Goal: Transaction & Acquisition: Download file/media

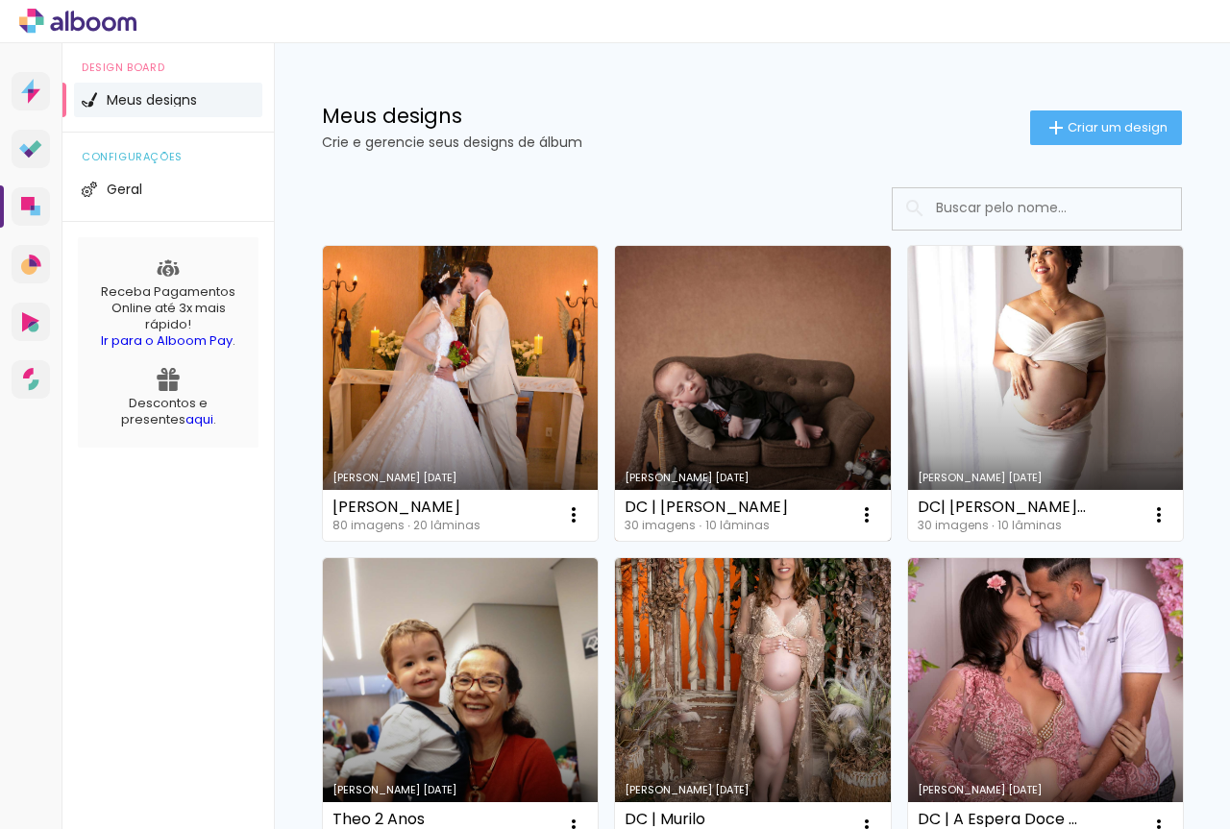
click at [757, 381] on link "Criado em 17/07/25" at bounding box center [752, 393] width 275 height 295
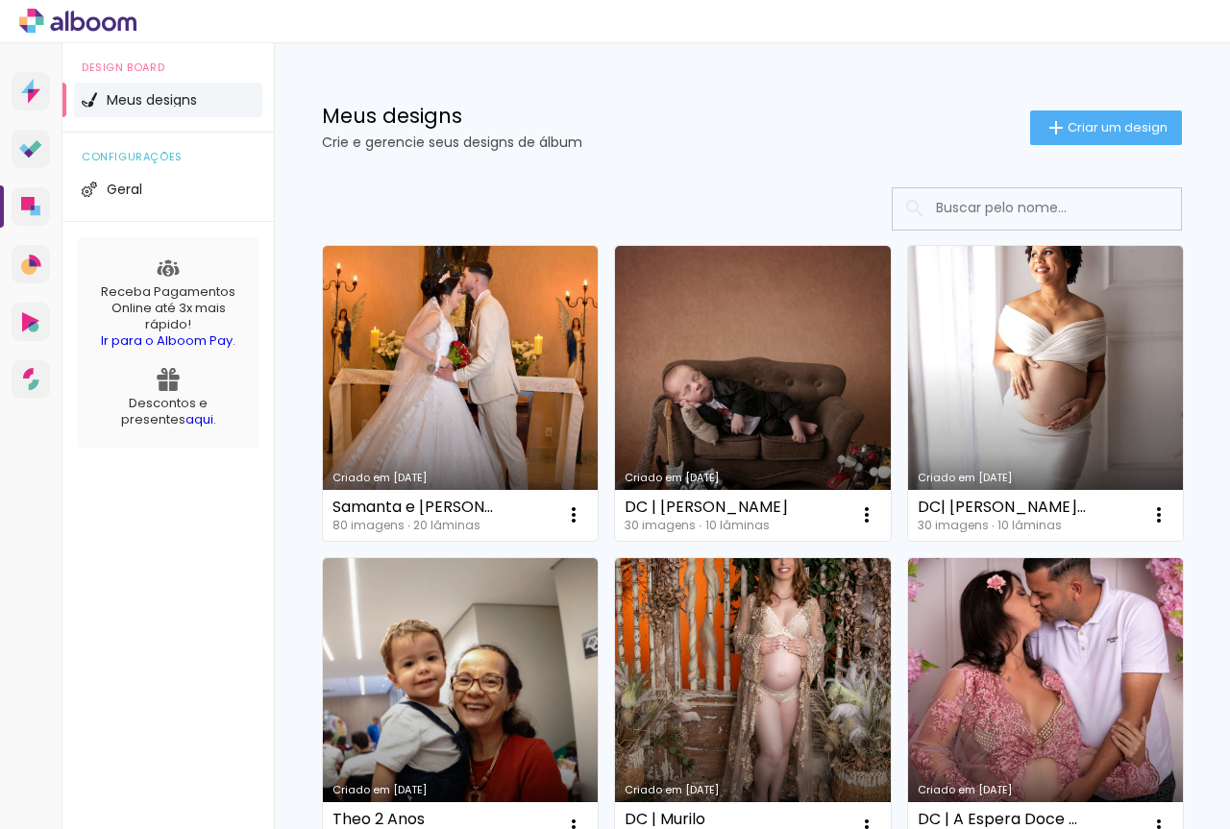
click at [1049, 219] on input at bounding box center [1063, 207] width 274 height 39
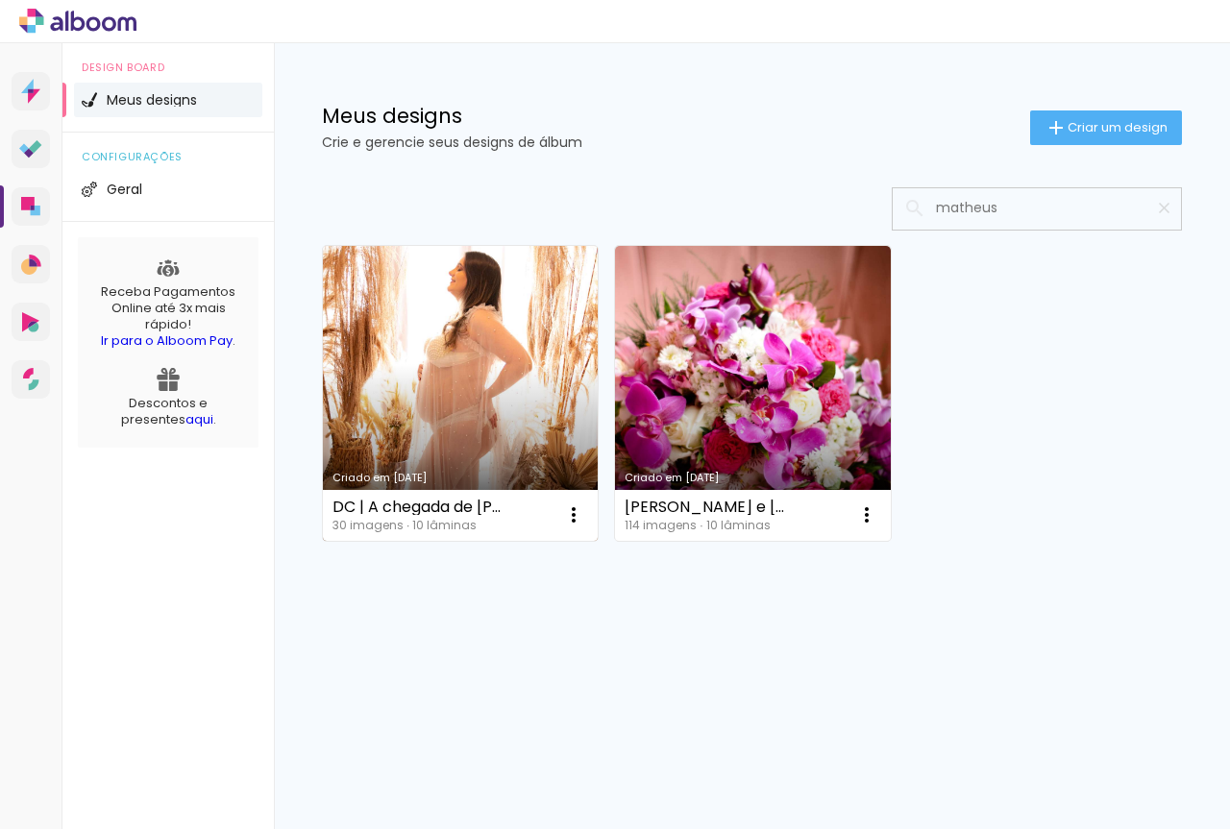
type input "matheus"
type paper-input "matheus"
click at [458, 425] on link "Criado em 26/01/25" at bounding box center [460, 393] width 275 height 295
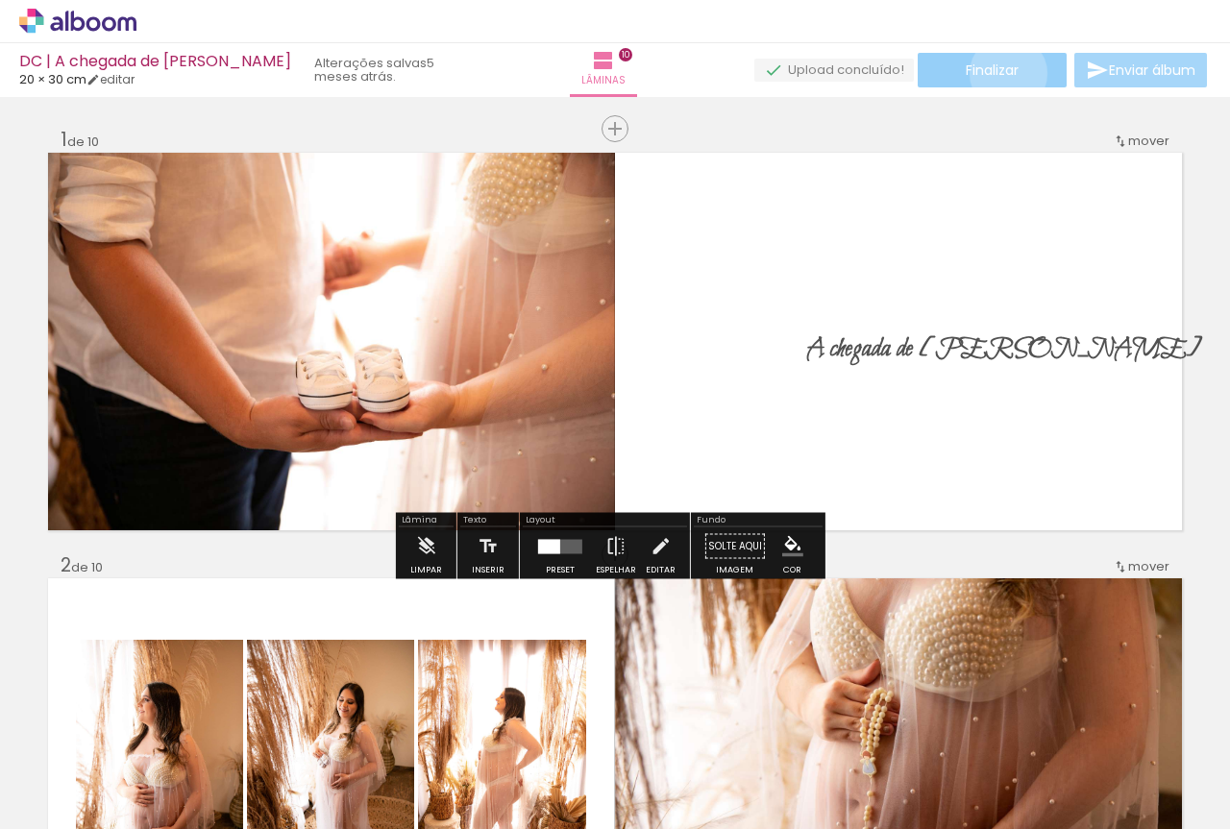
click at [1001, 73] on span "Finalizar" at bounding box center [992, 69] width 53 height 13
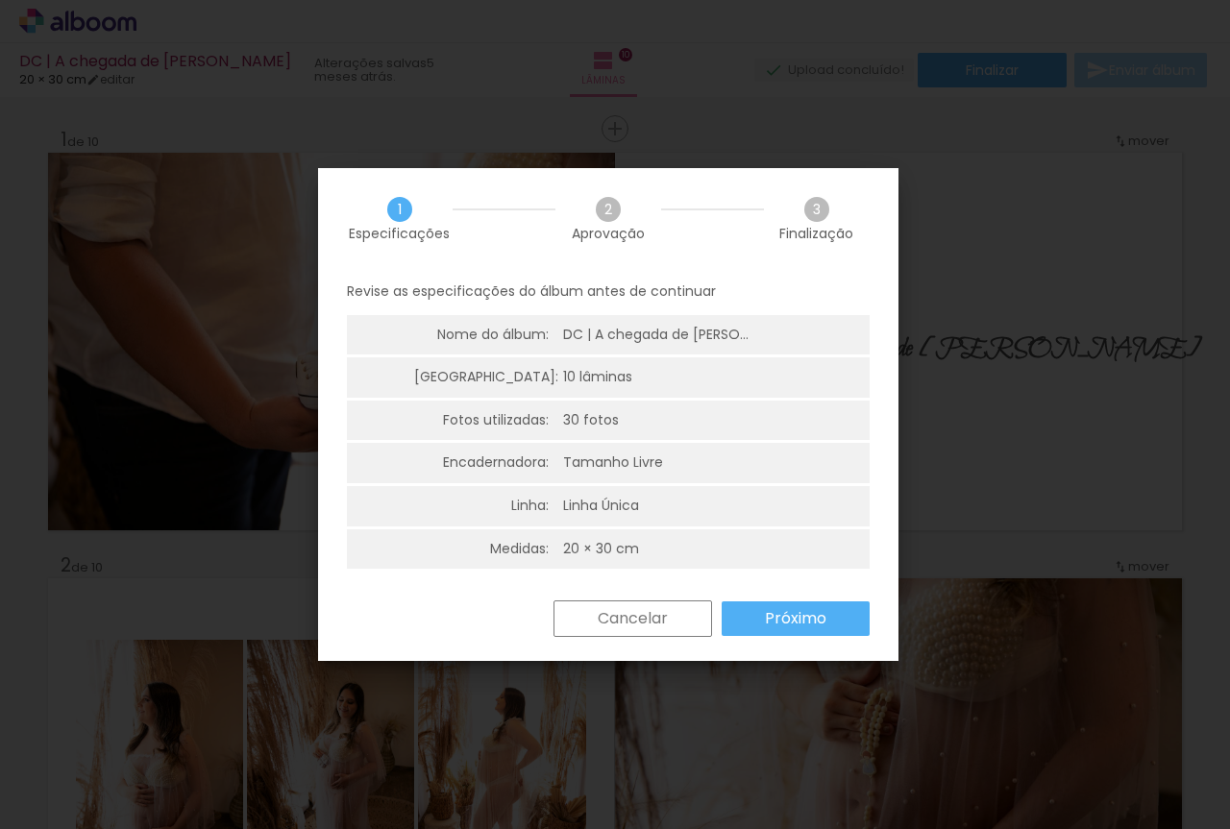
click at [843, 621] on paper-button "Próximo" at bounding box center [796, 619] width 148 height 35
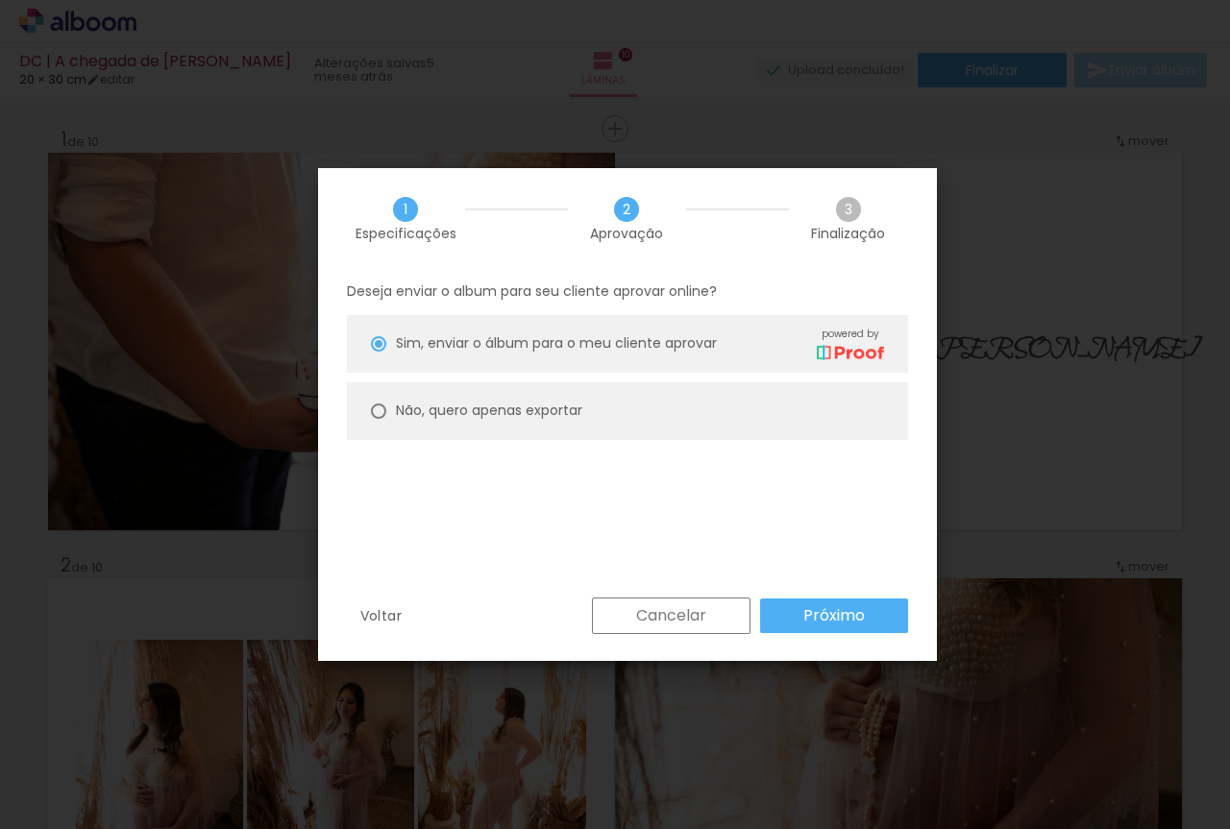
click at [570, 422] on paper-radio-button "Não, quero apenas exportar" at bounding box center [627, 411] width 561 height 58
type paper-radio-button "on"
click at [0, 0] on slot "Próximo" at bounding box center [0, 0] width 0 height 0
type input "Alta, 300 DPI"
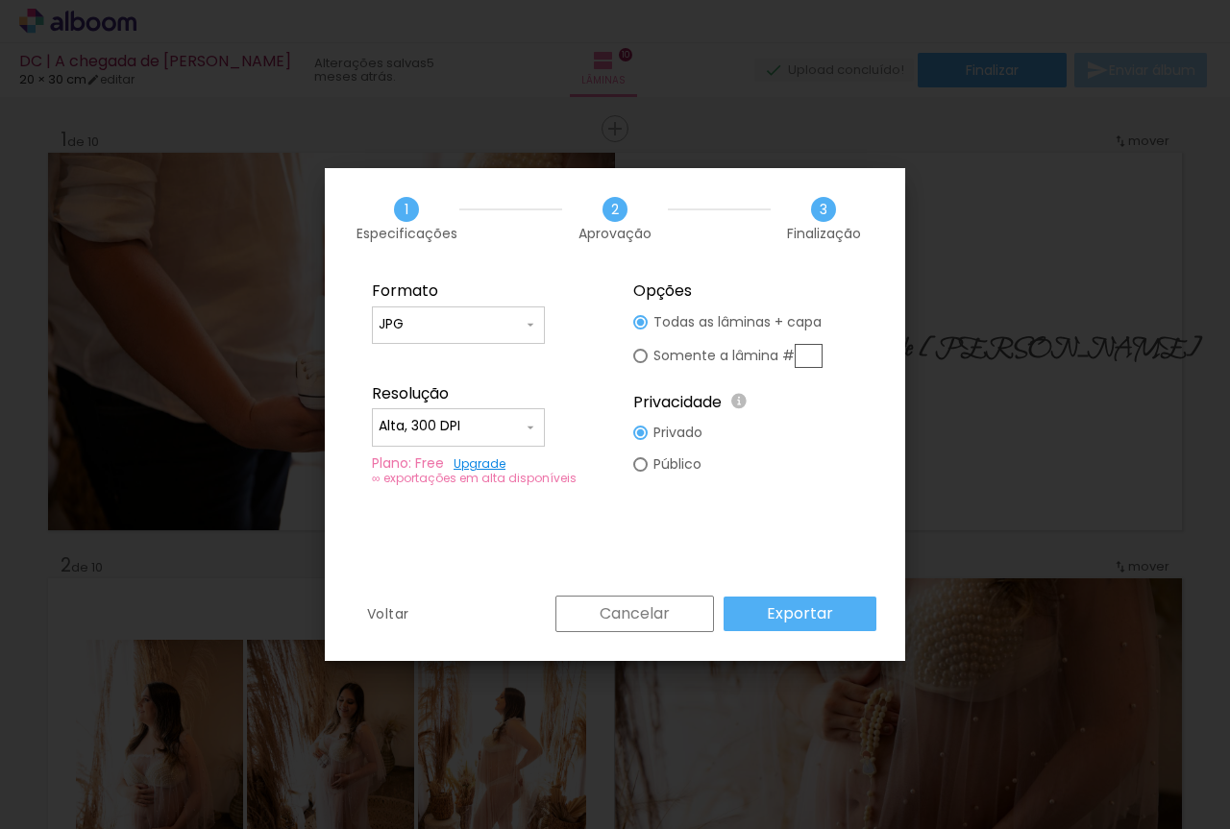
click at [850, 623] on paper-button "Exportar" at bounding box center [800, 614] width 153 height 35
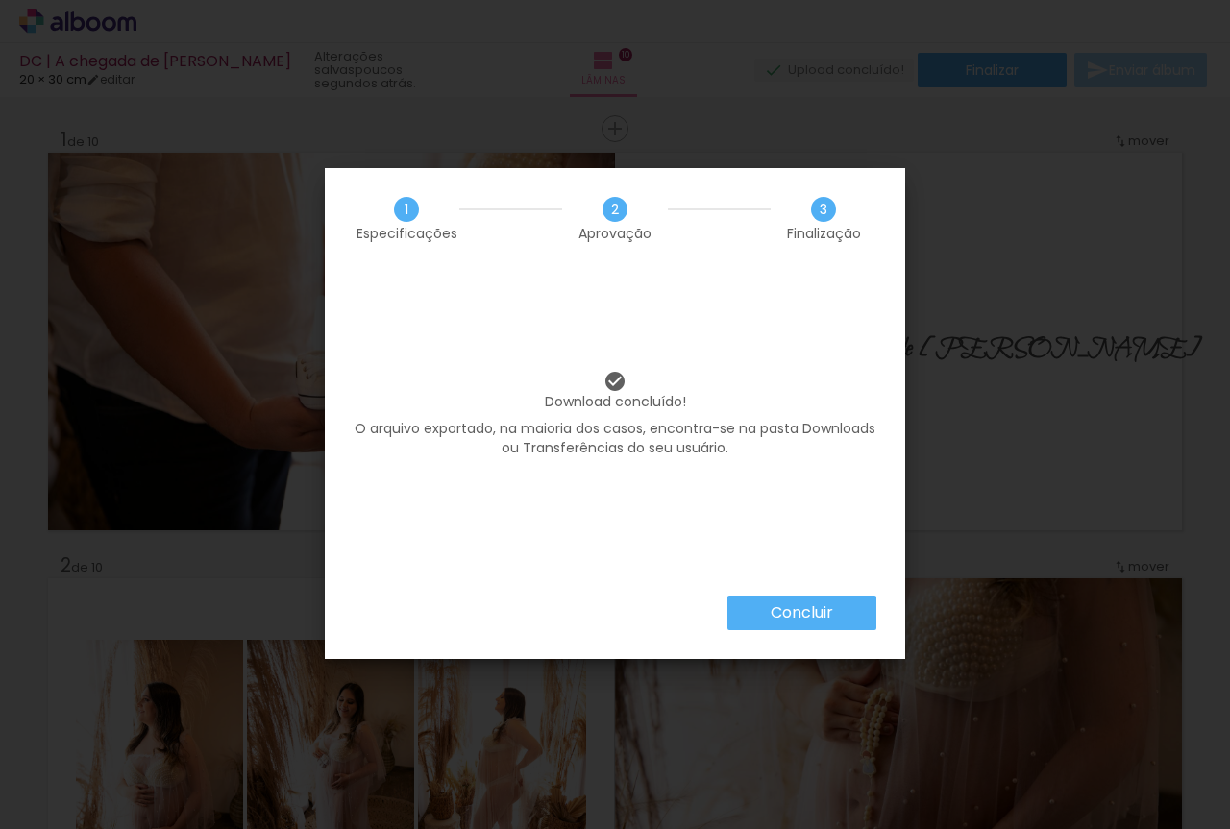
click at [0, 0] on slot "Concluir" at bounding box center [0, 0] width 0 height 0
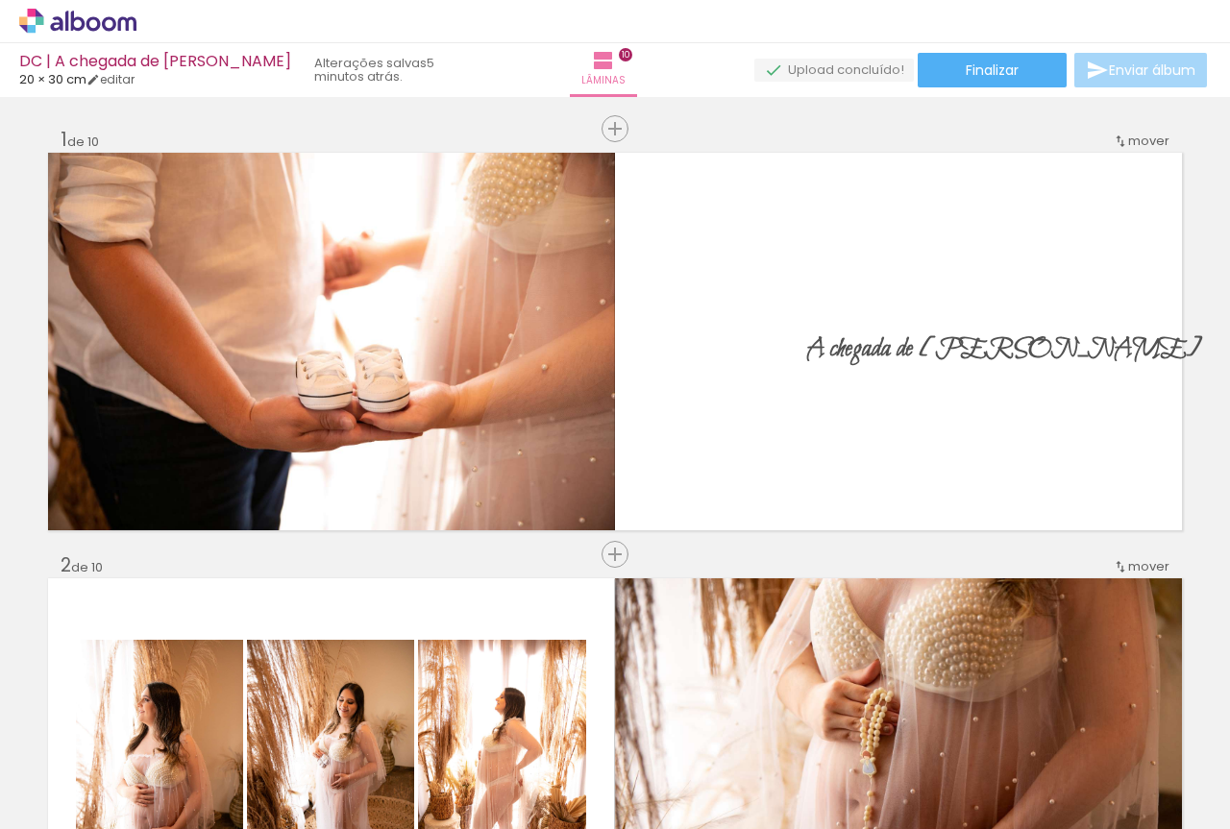
click at [90, 21] on icon at bounding box center [77, 21] width 117 height 25
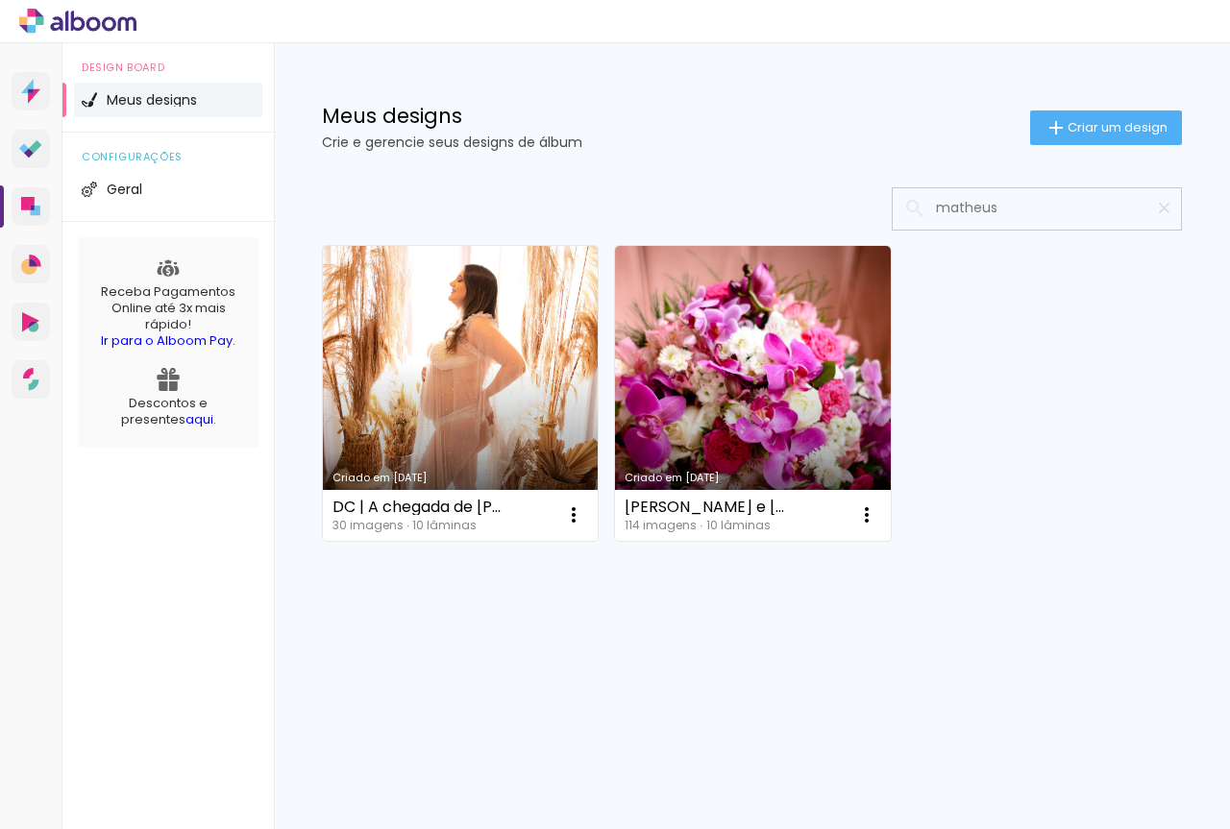
click at [974, 204] on input "matheus" at bounding box center [1046, 207] width 240 height 39
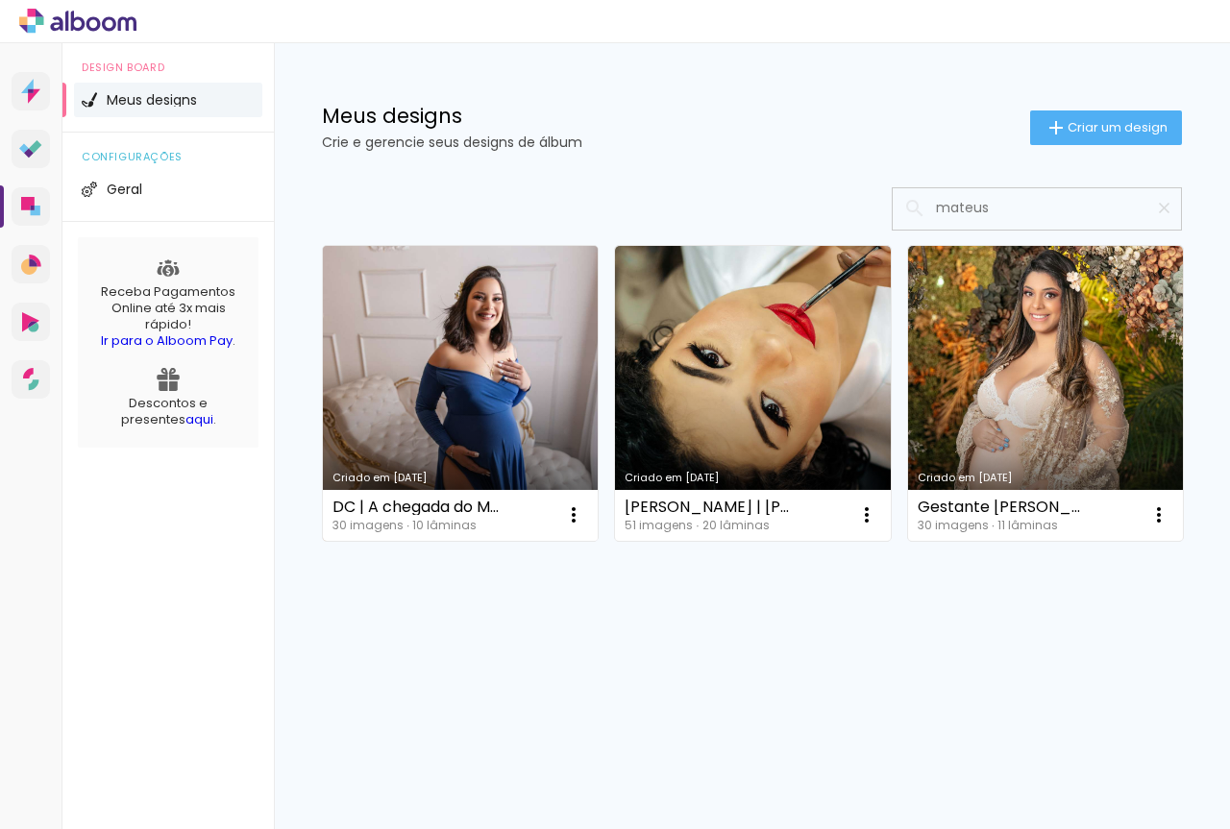
type input "mateus"
type paper-input "mateus"
click at [456, 344] on link "Criado em [DATE]" at bounding box center [460, 393] width 275 height 295
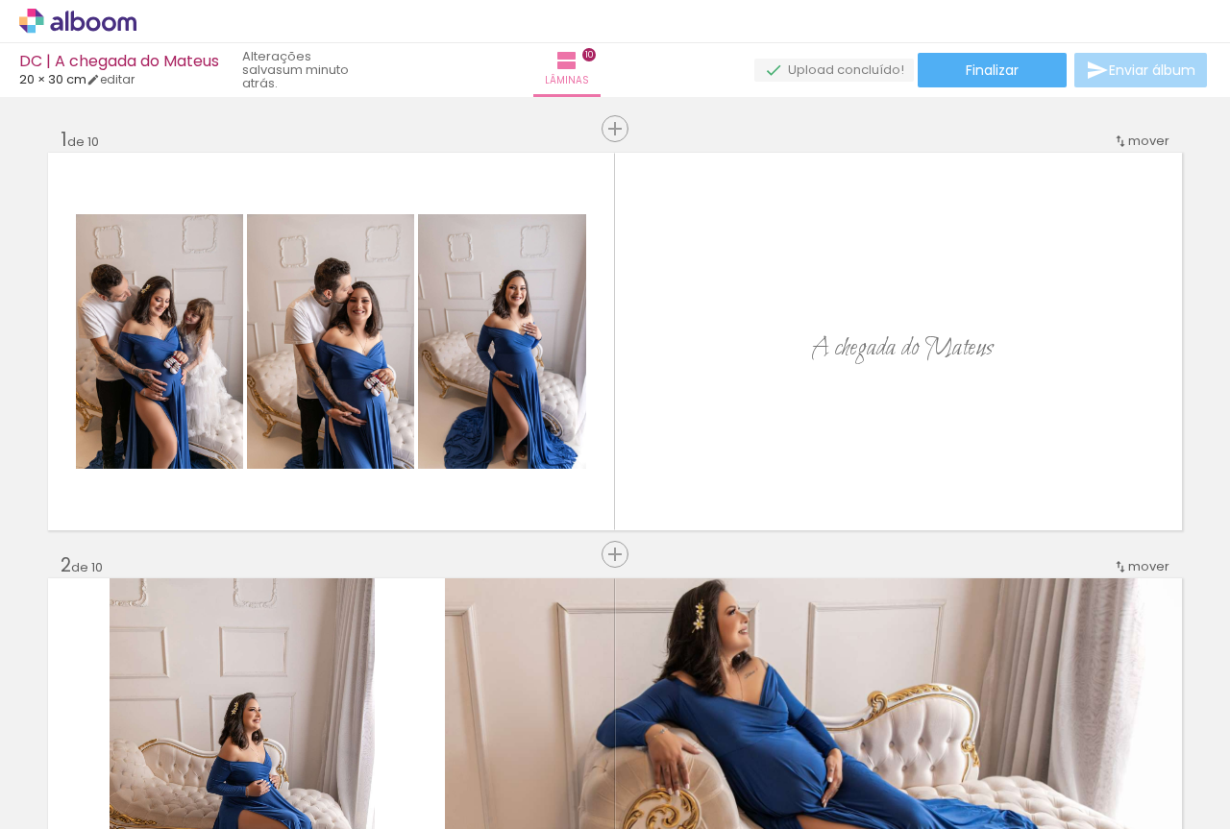
scroll to position [0, 2162]
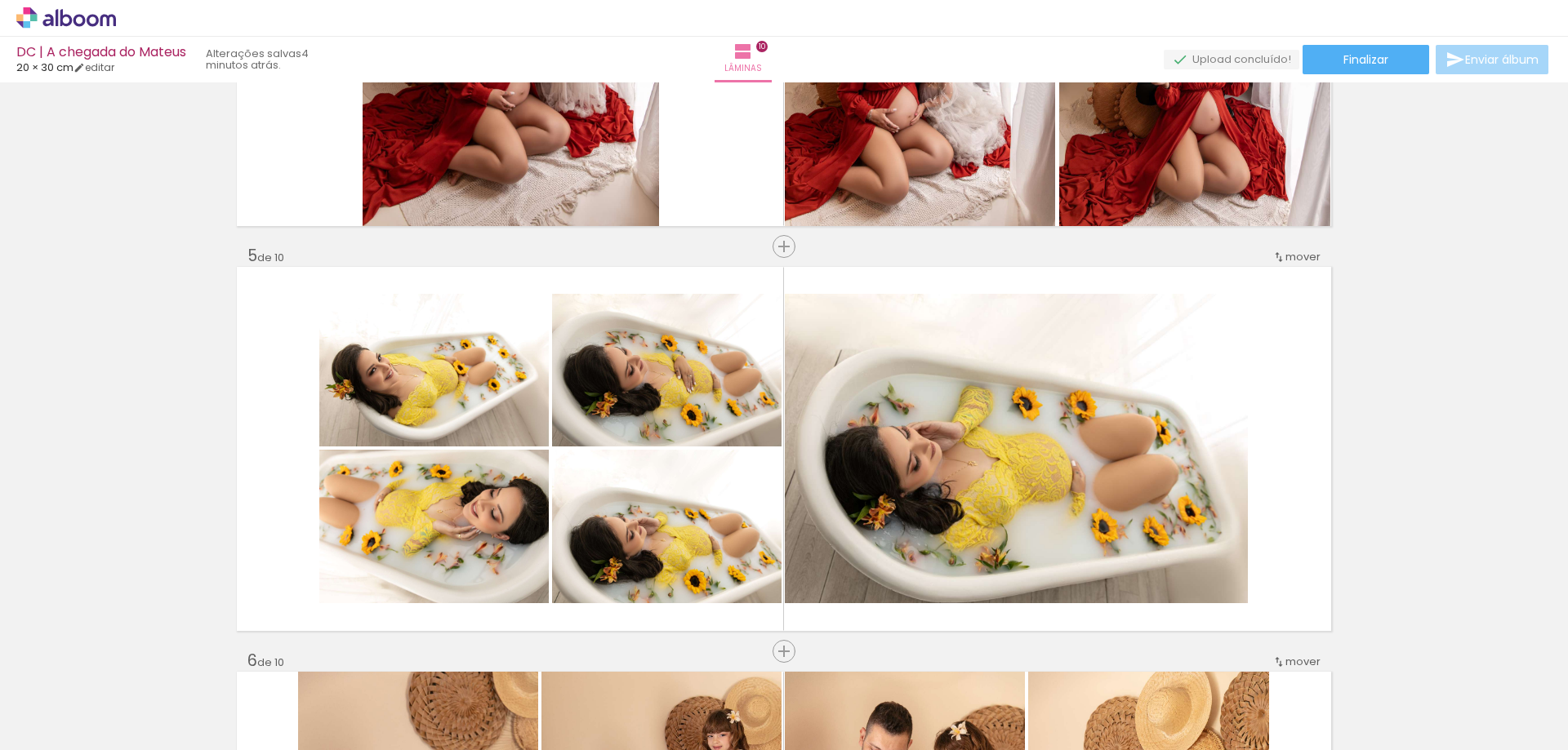
click at [188, 703] on div at bounding box center [163, 696] width 49 height 73
drag, startPoint x: 1095, startPoint y: 703, endPoint x: 61, endPoint y: 733, distance: 1034.4
click at [61, 703] on span "Adicionar Fotos" at bounding box center [58, 728] width 49 height 18
click at [0, 0] on input "file" at bounding box center [0, 0] width 0 height 0
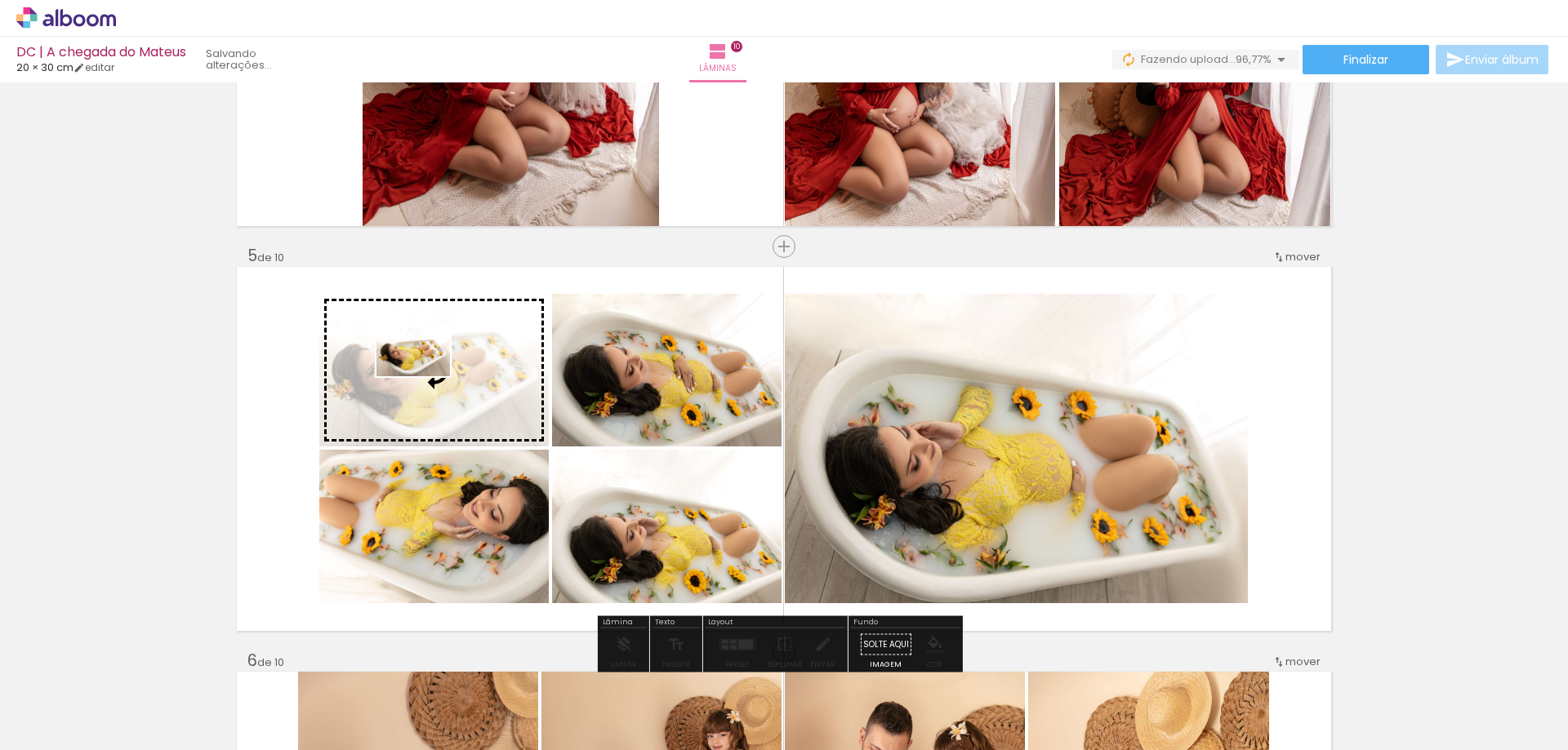
drag, startPoint x: 1510, startPoint y: 707, endPoint x: 426, endPoint y: 376, distance: 1133.4
click at [426, 376] on quentale-workspace at bounding box center [784, 375] width 1568 height 750
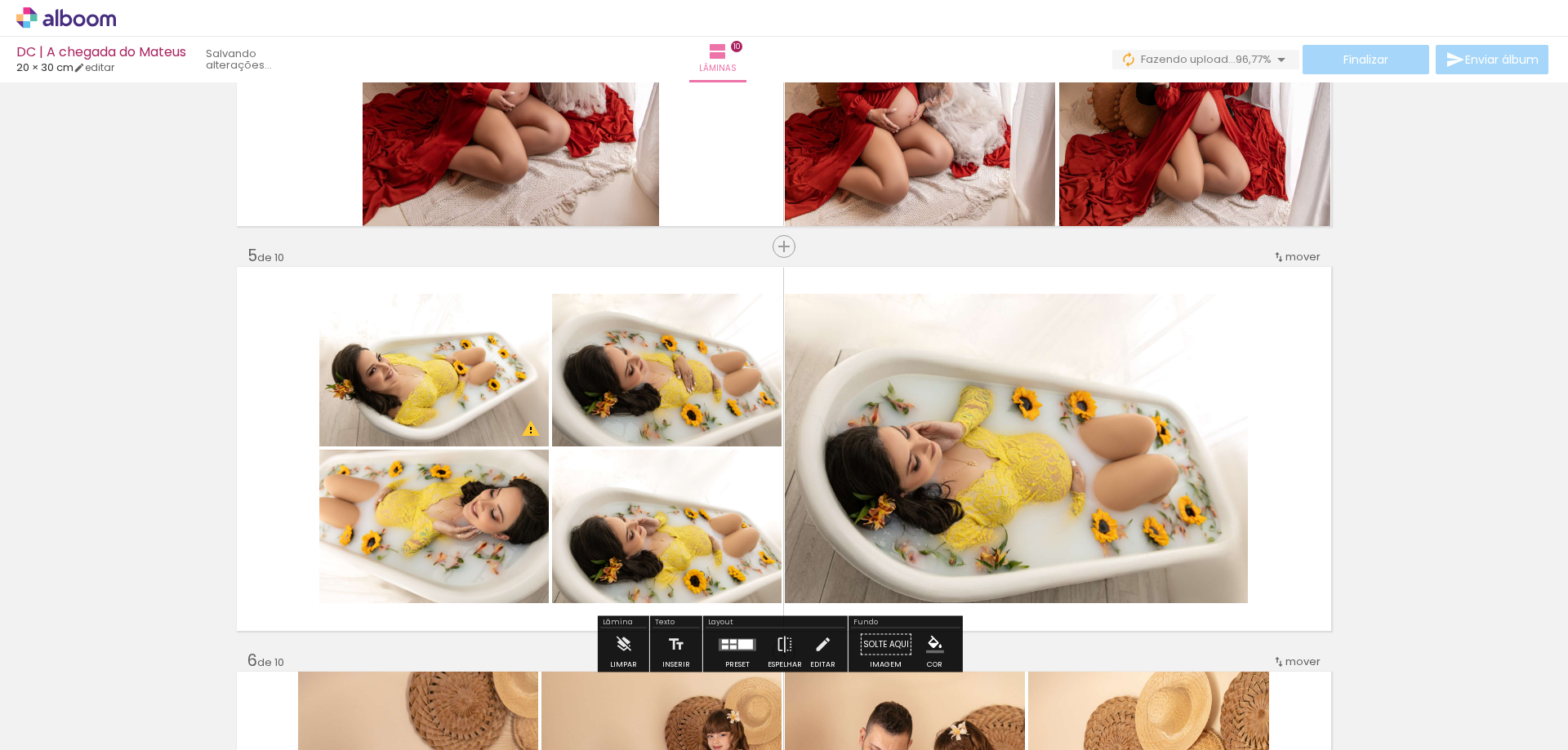
click at [47, 703] on span "Adicionar Fotos" at bounding box center [58, 728] width 49 height 18
click at [0, 0] on input "file" at bounding box center [0, 0] width 0 height 0
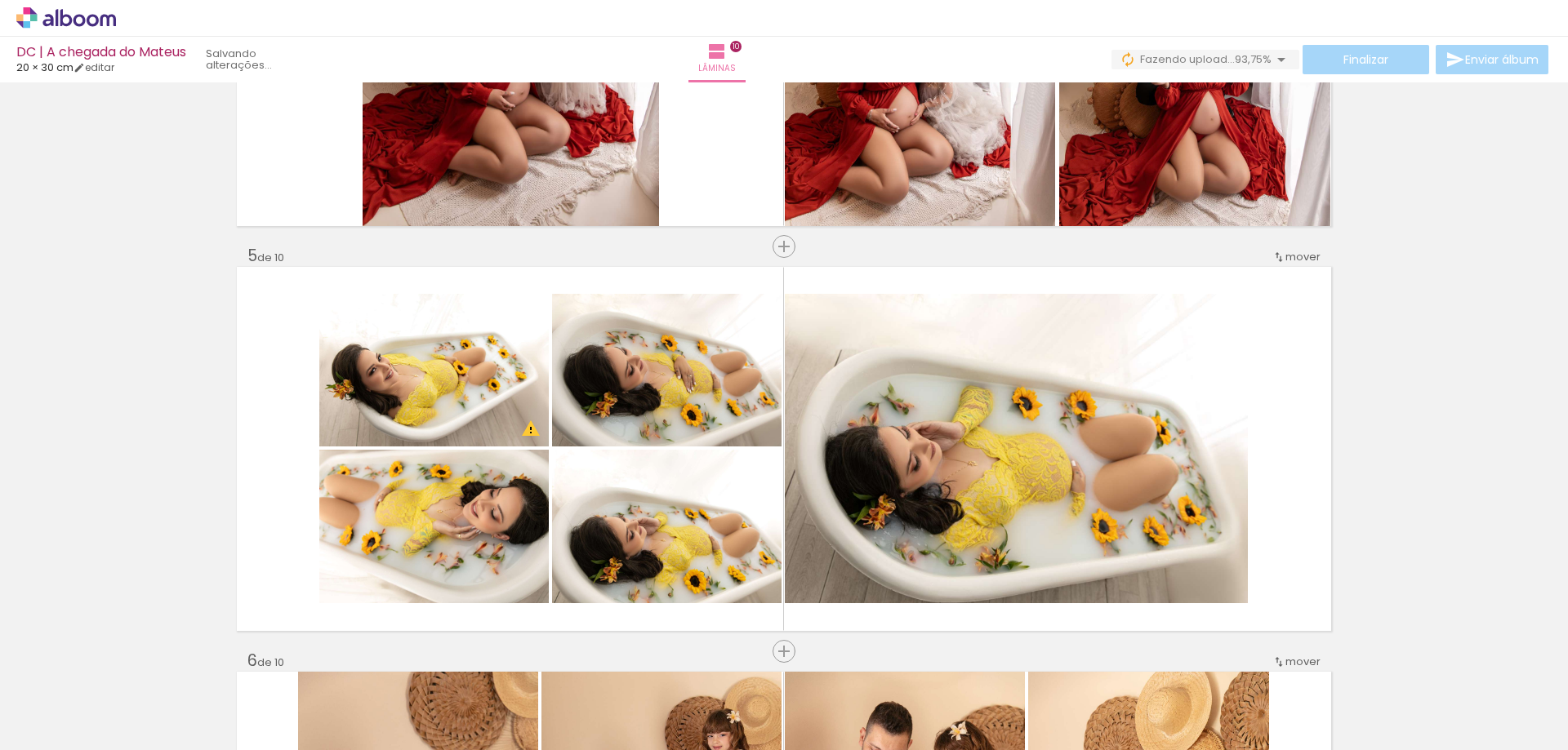
scroll to position [0, 1498]
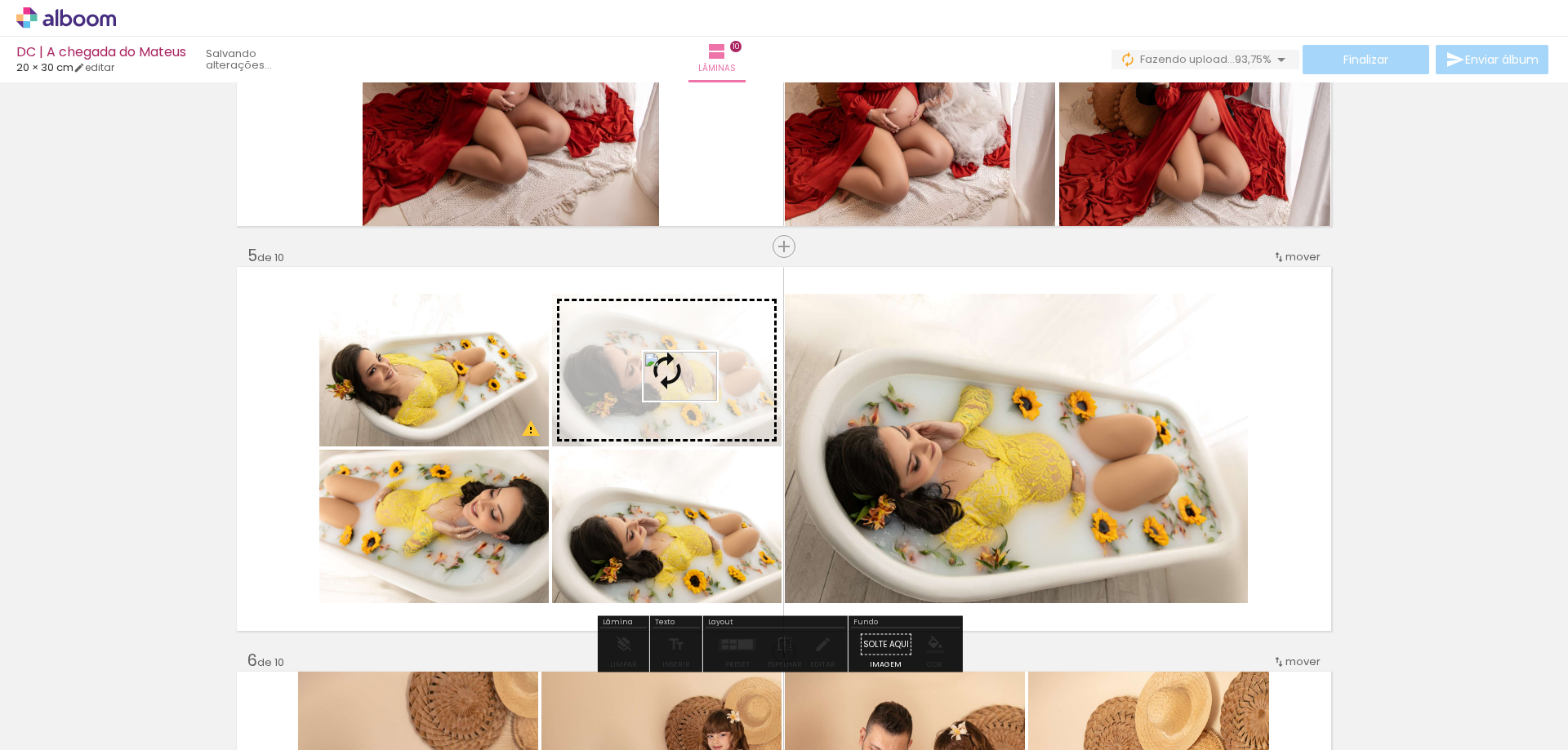
drag, startPoint x: 1522, startPoint y: 704, endPoint x: 693, endPoint y: 401, distance: 882.6
click at [693, 401] on quentale-workspace at bounding box center [784, 375] width 1568 height 750
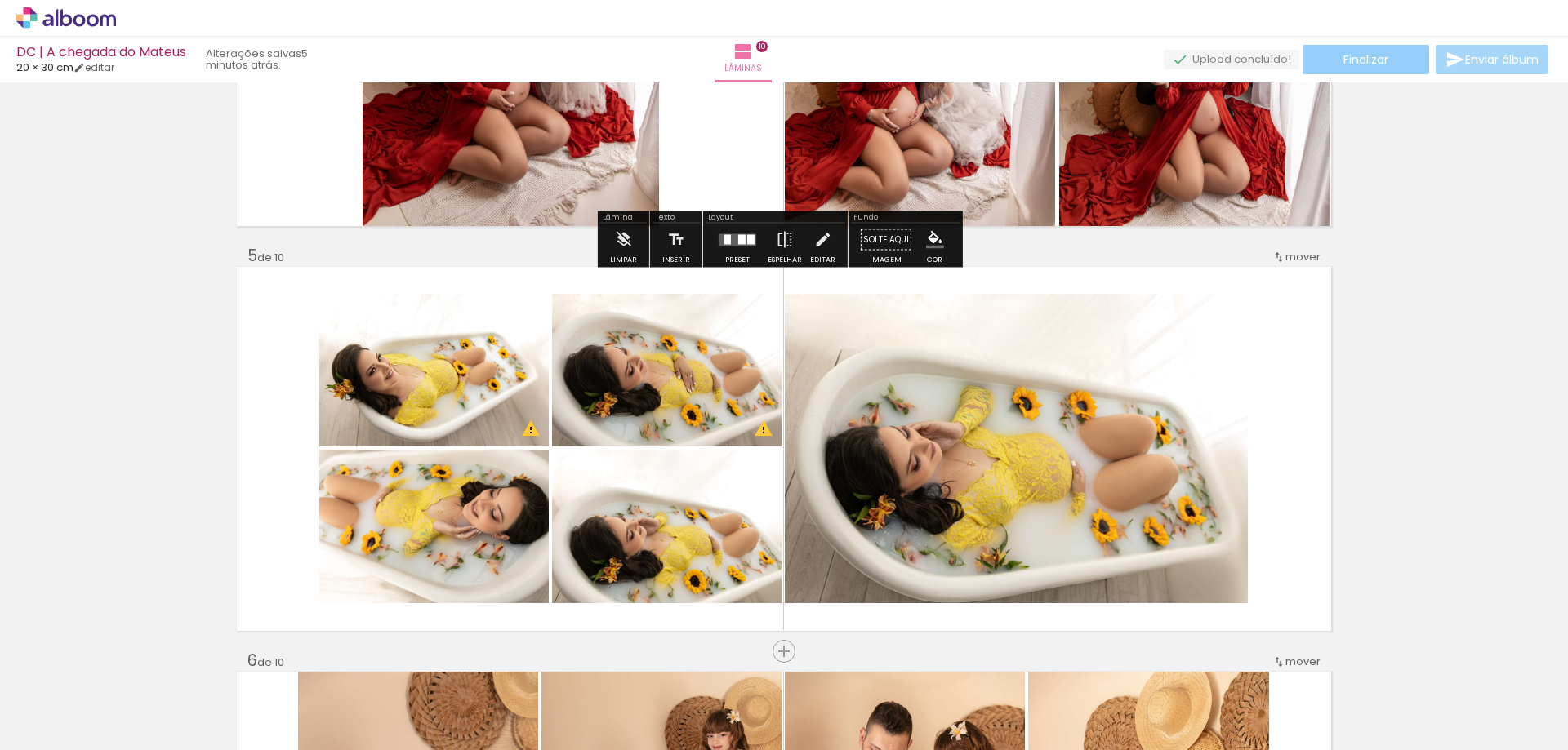
click at [1363, 60] on span "Finalizar" at bounding box center [1366, 59] width 45 height 11
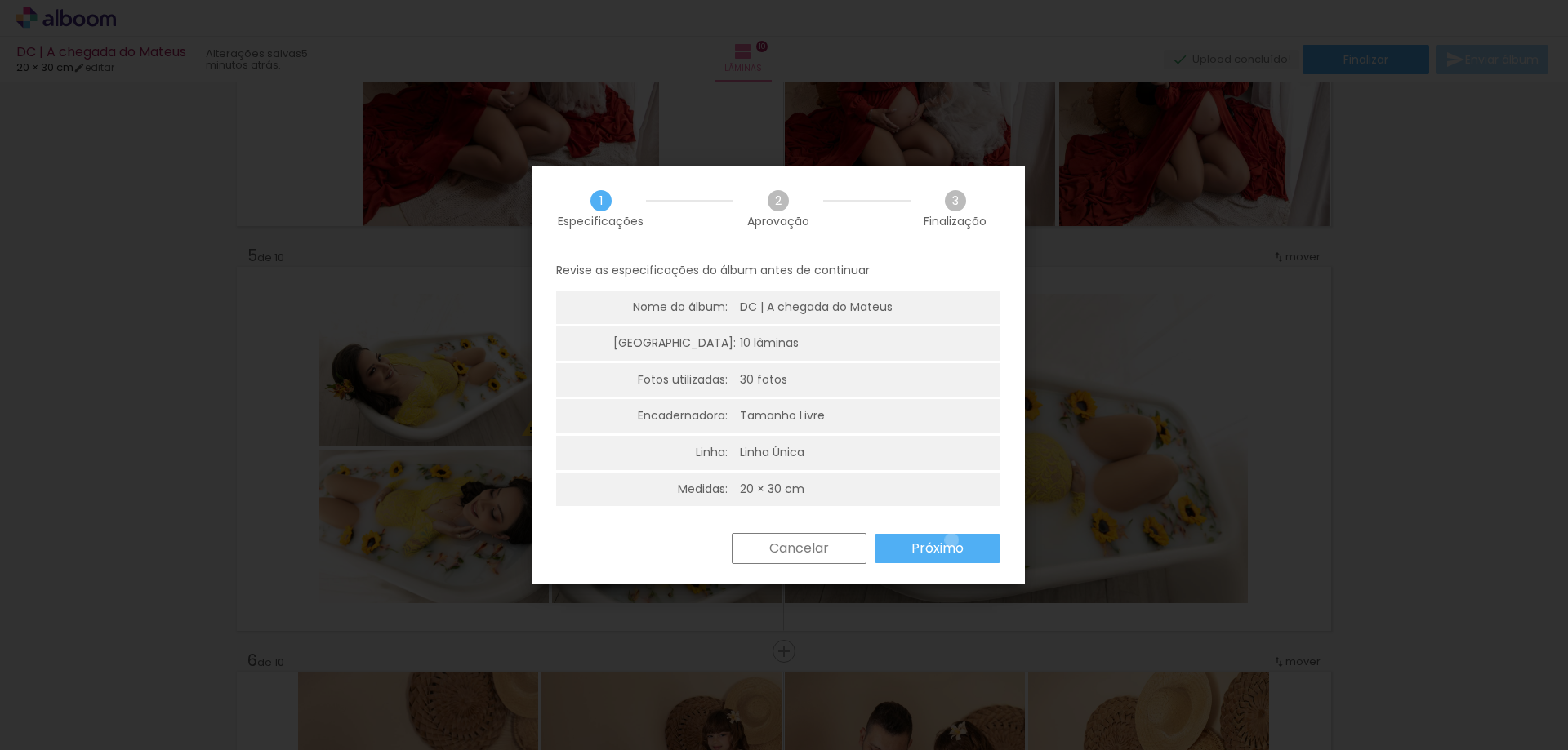
click at [0, 0] on slot "Próximo" at bounding box center [0, 0] width 0 height 0
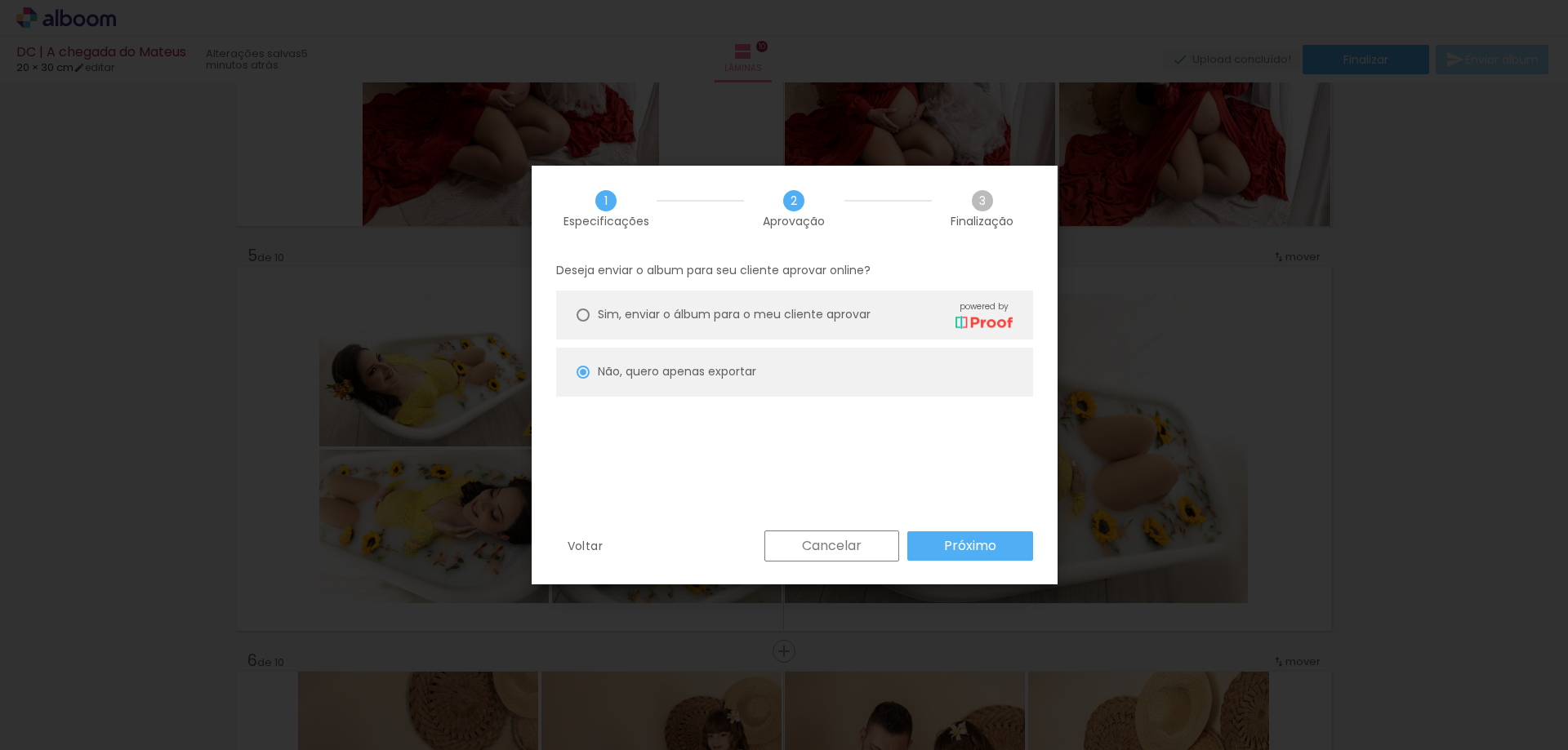
click at [0, 0] on slot "Próximo" at bounding box center [0, 0] width 0 height 0
type input "Alta, 300 DPI"
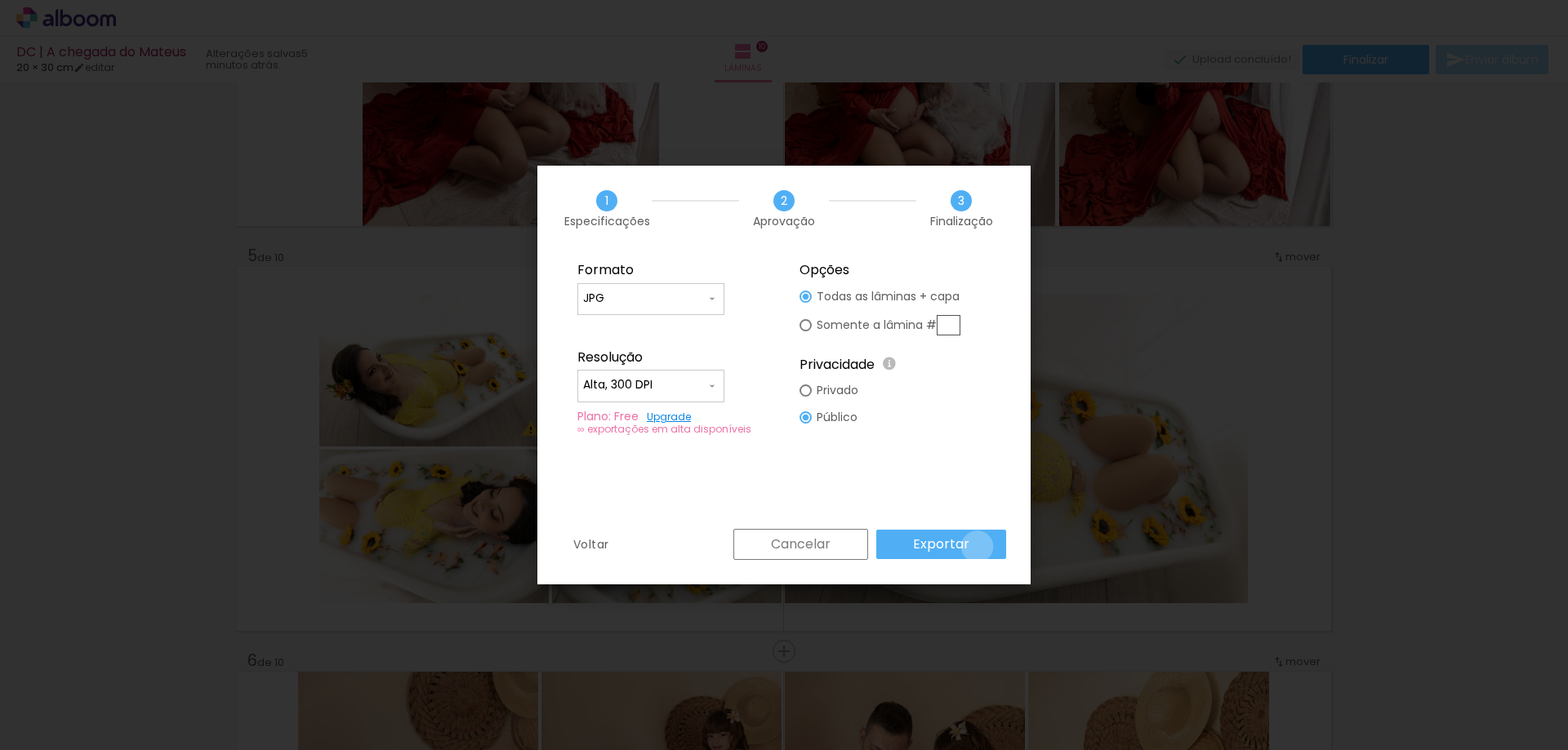
click at [980, 547] on paper-button "Exportar" at bounding box center [941, 544] width 130 height 30
